Goal: Transaction & Acquisition: Obtain resource

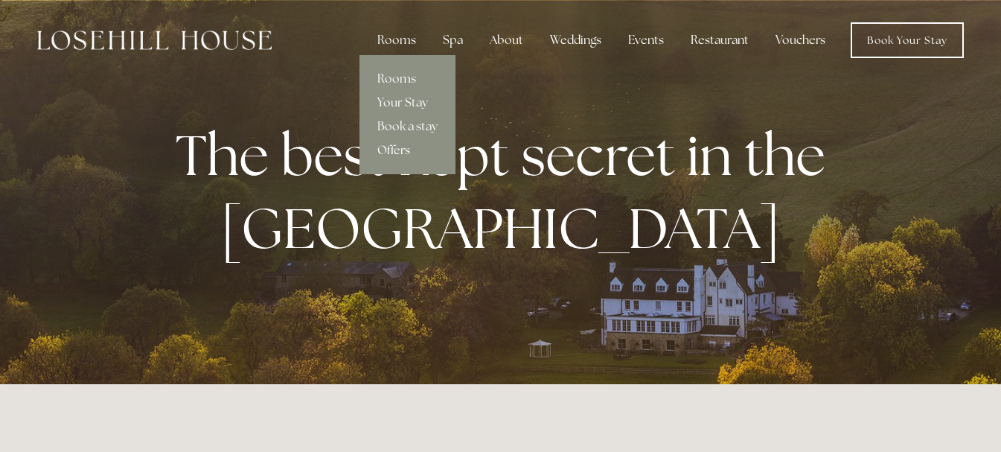
click at [403, 146] on link "Offers" at bounding box center [408, 150] width 96 height 24
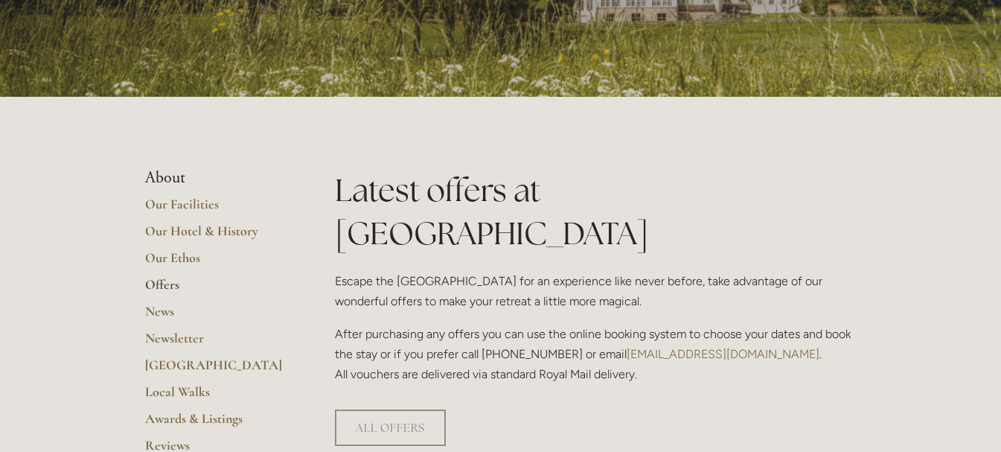
scroll to position [223, 0]
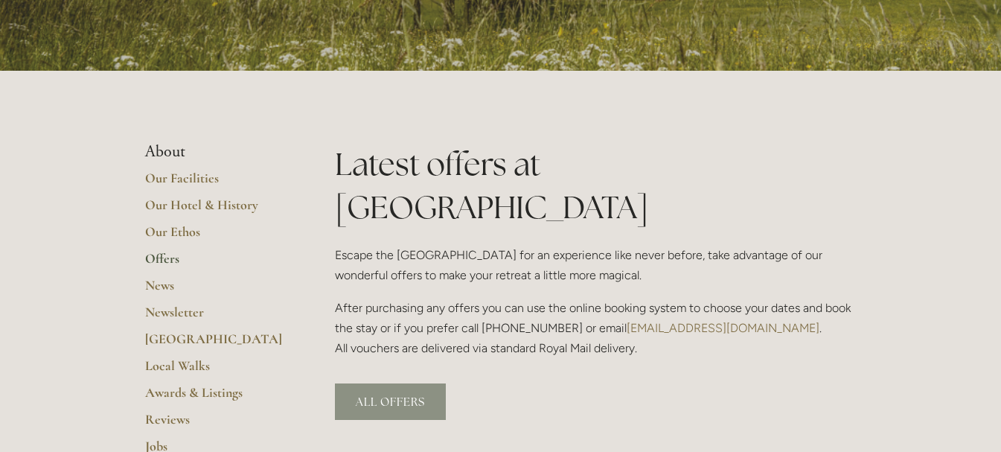
click at [384, 383] on link "ALL OFFERS" at bounding box center [390, 401] width 111 height 36
